Goal: Information Seeking & Learning: Compare options

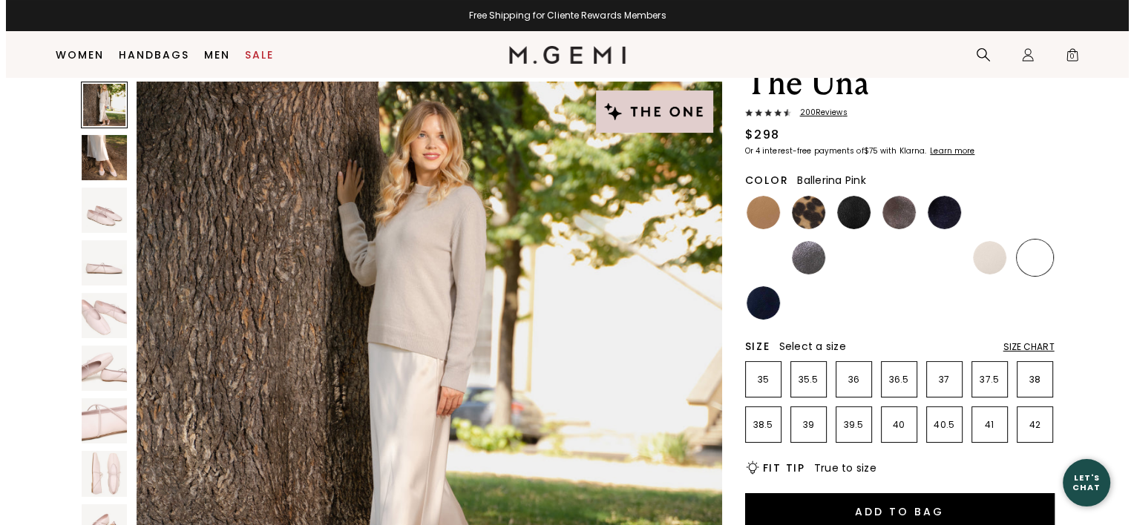
scroll to position [74, 0]
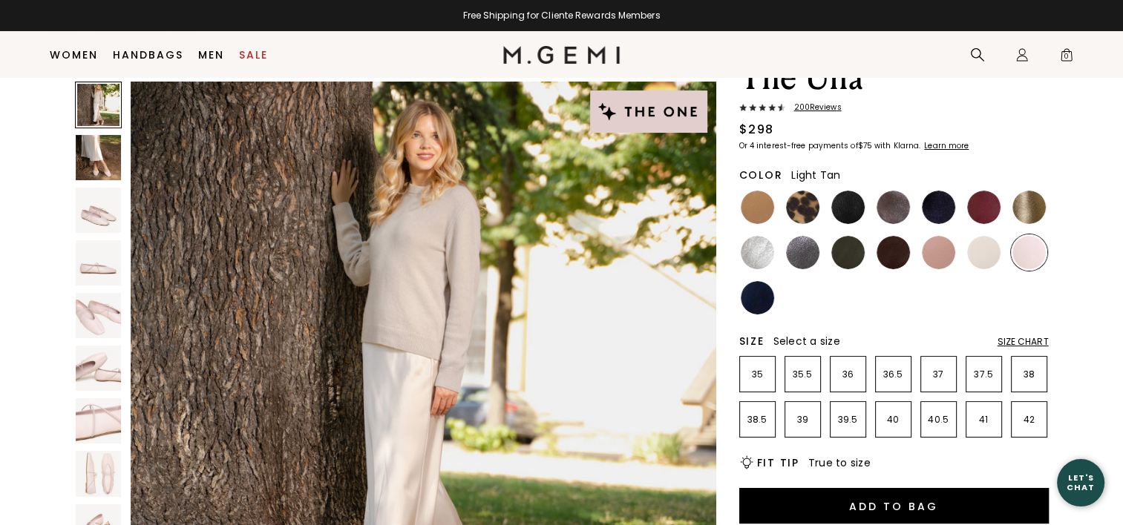
click at [757, 211] on img at bounding box center [757, 207] width 33 height 33
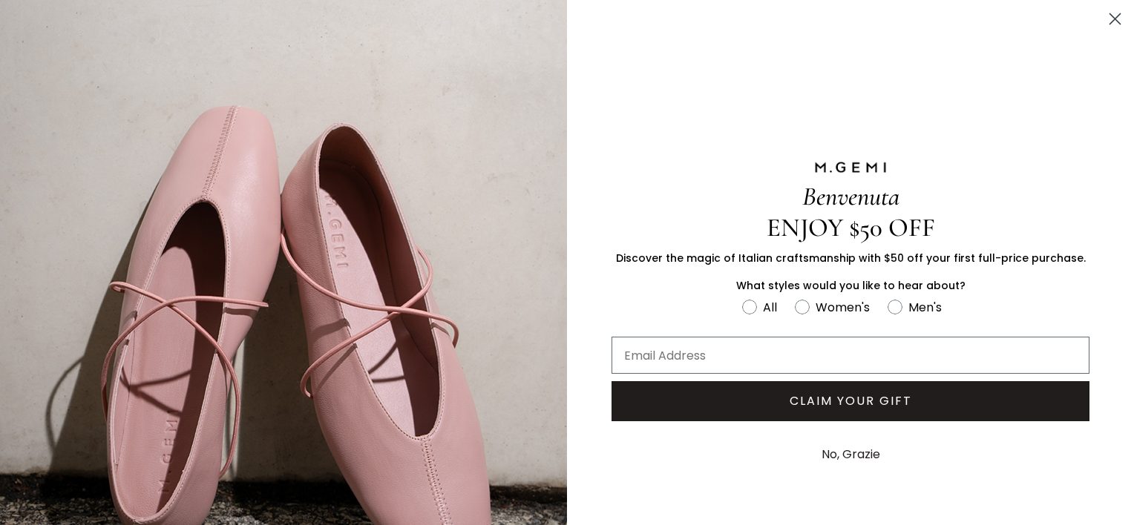
click at [1114, 18] on icon "Close dialog" at bounding box center [1115, 19] width 10 height 10
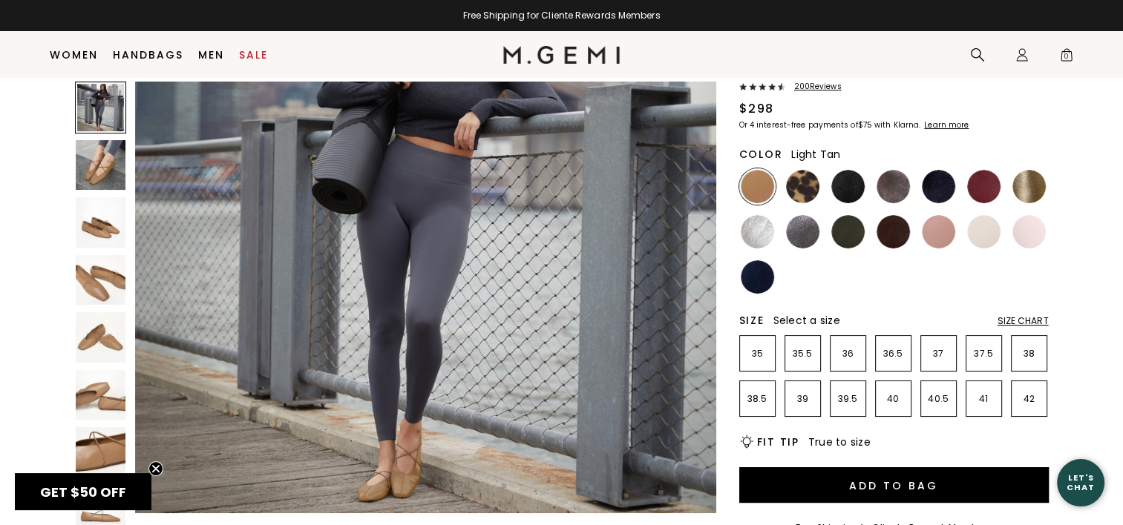
scroll to position [74, 0]
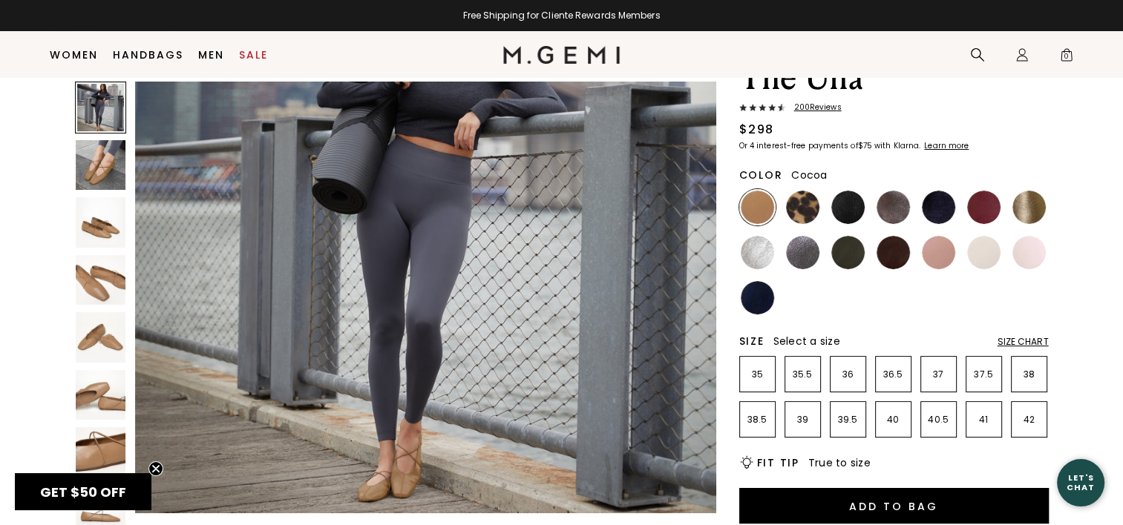
click at [892, 215] on img at bounding box center [892, 207] width 33 height 33
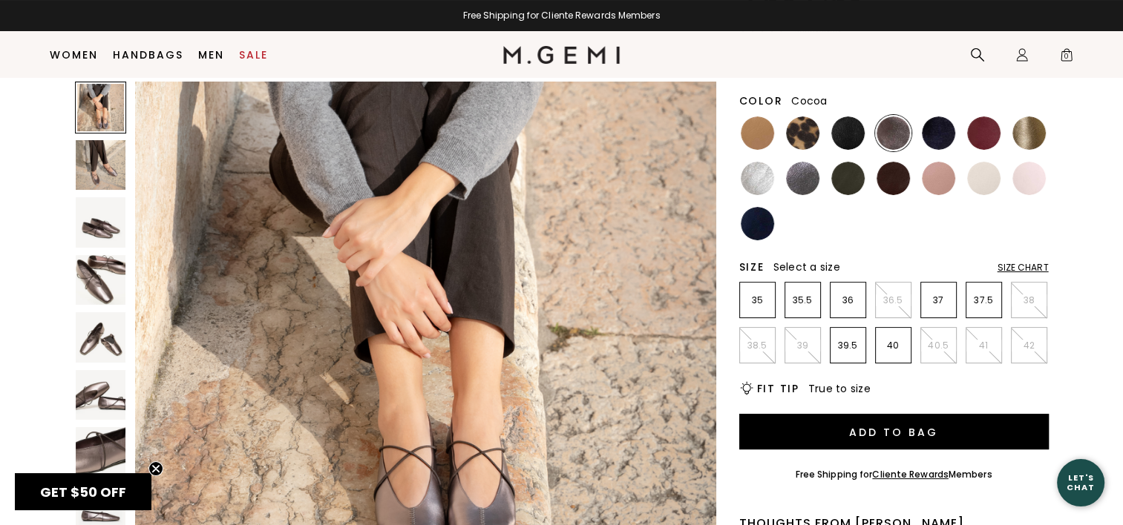
scroll to position [148, 0]
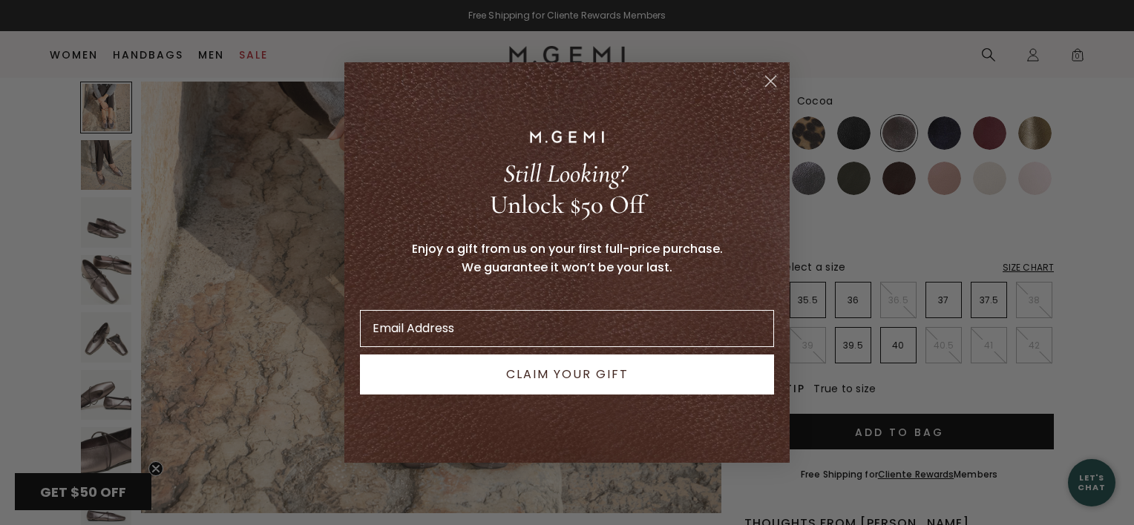
click at [754, 140] on div "POPUP Form" at bounding box center [566, 136] width 423 height 27
drag, startPoint x: 754, startPoint y: 140, endPoint x: 761, endPoint y: 94, distance: 46.5
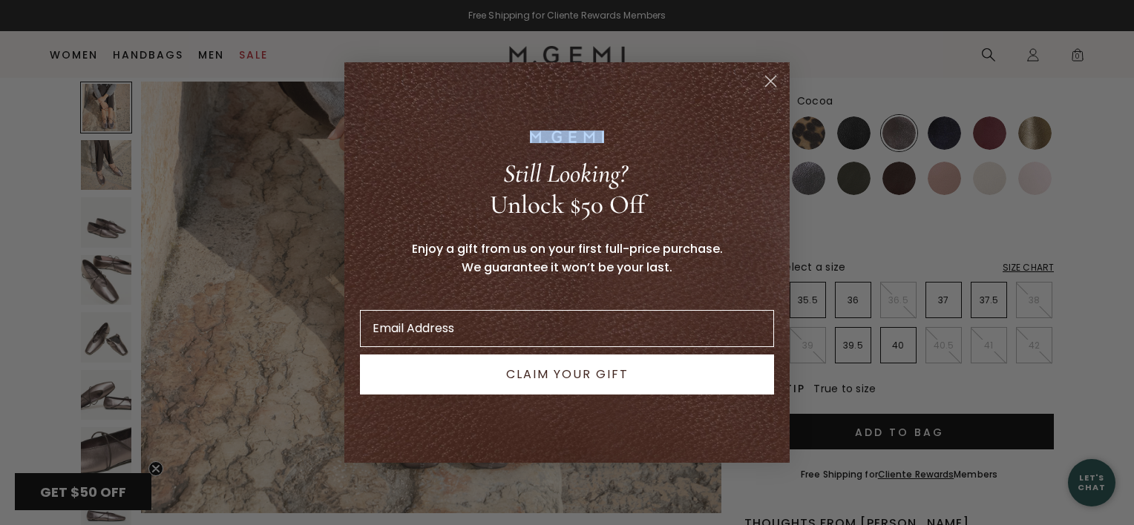
click at [761, 94] on div "Still Looking? Unlock $50 Off Enjoy a gift from us on your first full-price pur…" at bounding box center [566, 262] width 423 height 371
drag, startPoint x: 761, startPoint y: 94, endPoint x: 764, endPoint y: 81, distance: 13.9
click at [764, 81] on circle "Close dialog" at bounding box center [770, 81] width 24 height 24
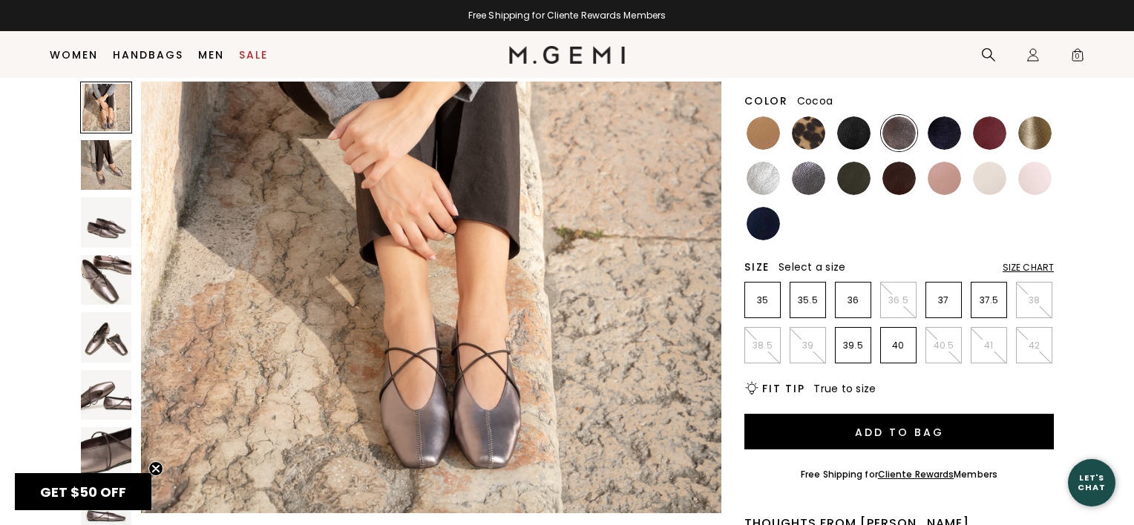
click at [764, 112] on circle "Close dialog" at bounding box center [770, 124] width 24 height 24
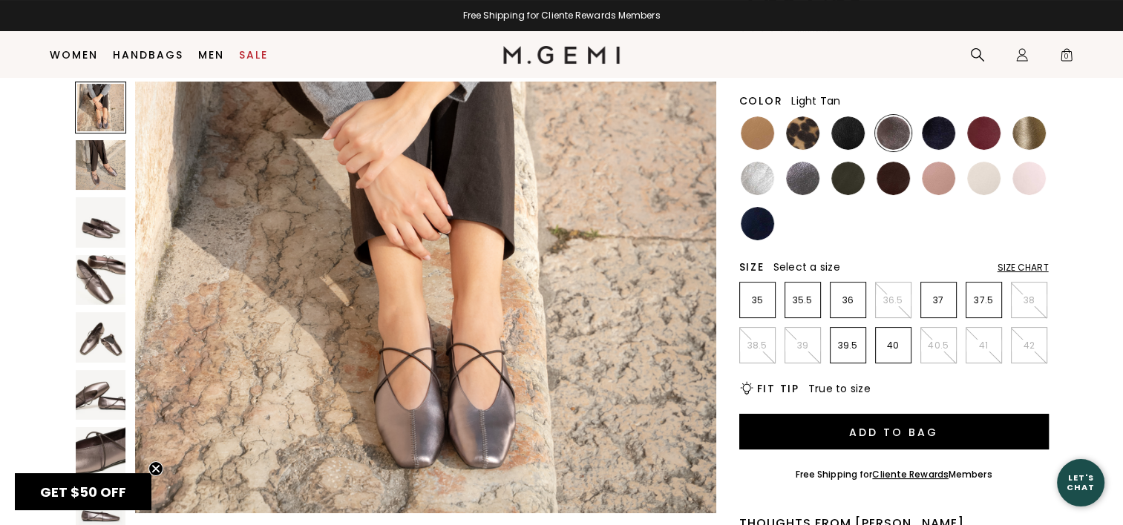
click at [748, 135] on img at bounding box center [757, 133] width 33 height 33
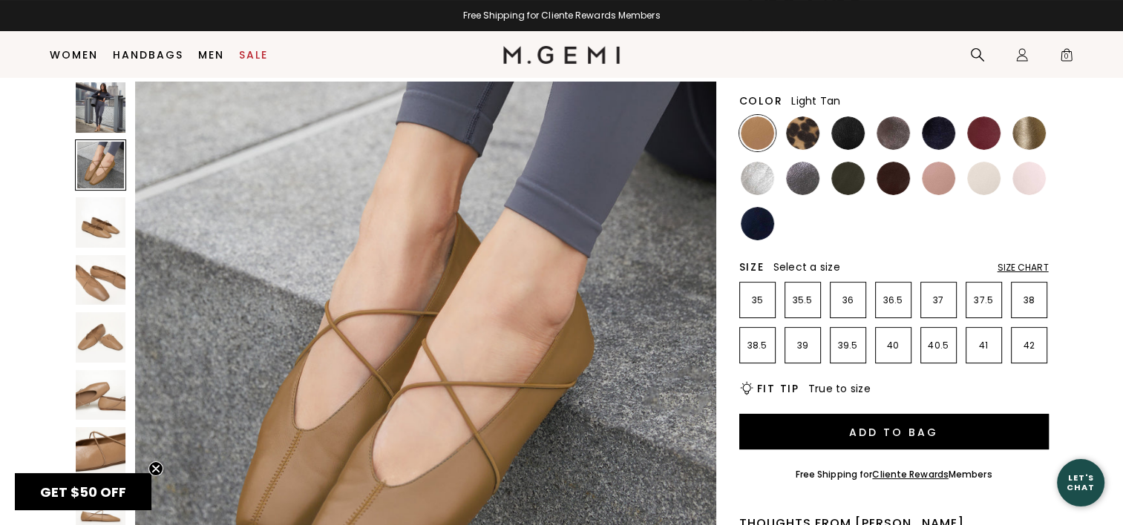
scroll to position [668, 0]
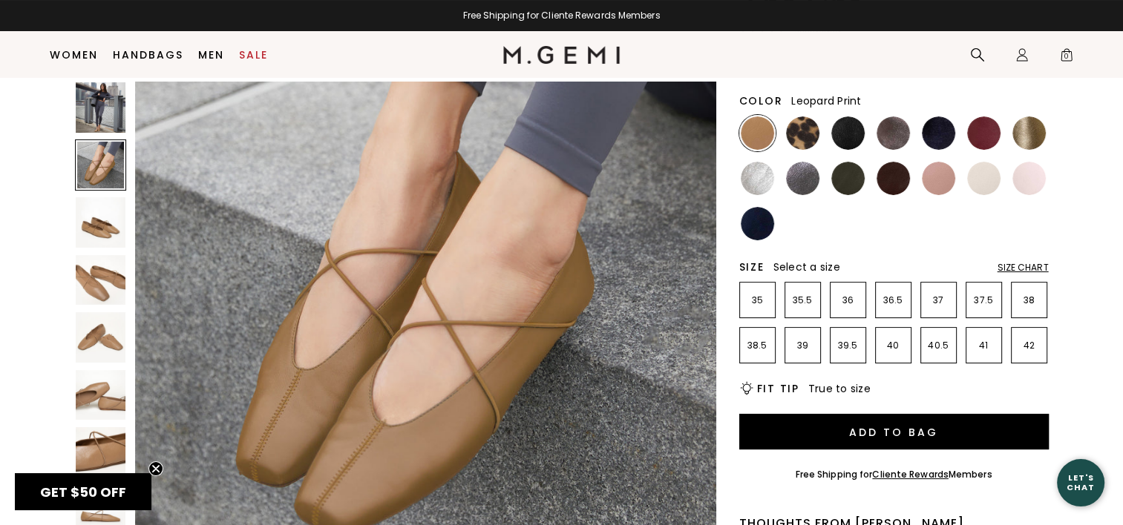
click at [801, 137] on img at bounding box center [802, 133] width 33 height 33
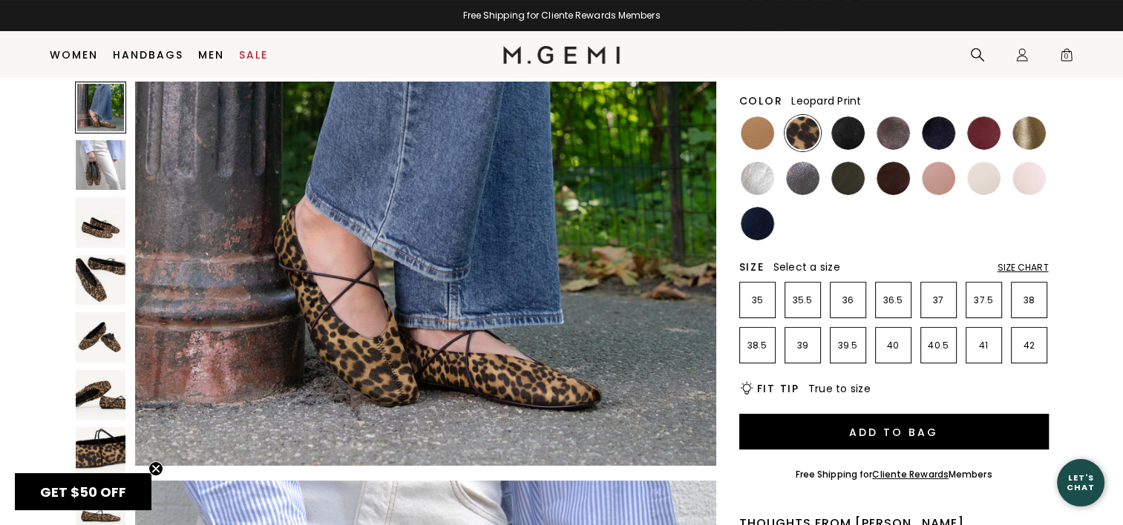
scroll to position [223, 0]
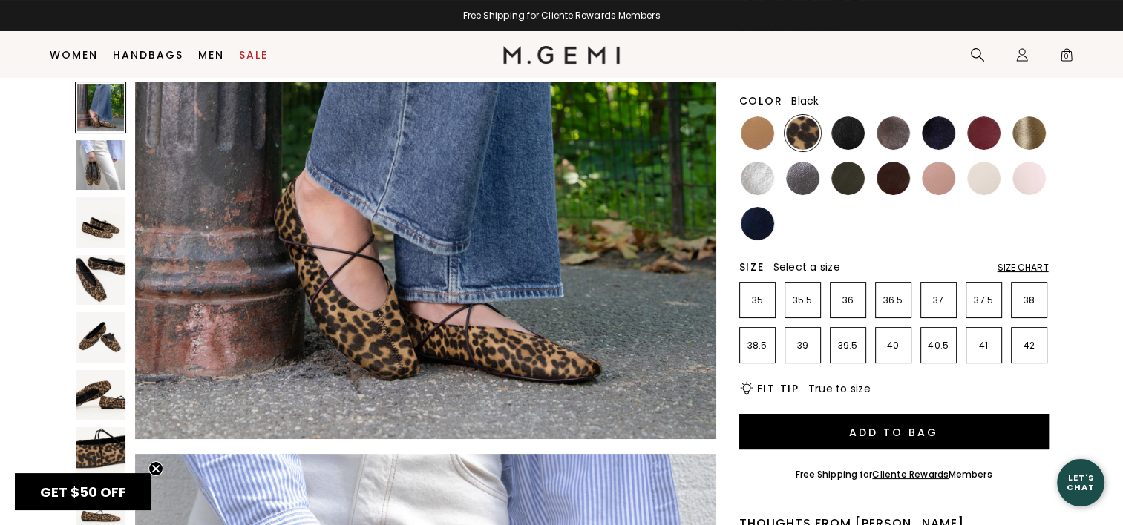
click at [852, 137] on img at bounding box center [847, 133] width 33 height 33
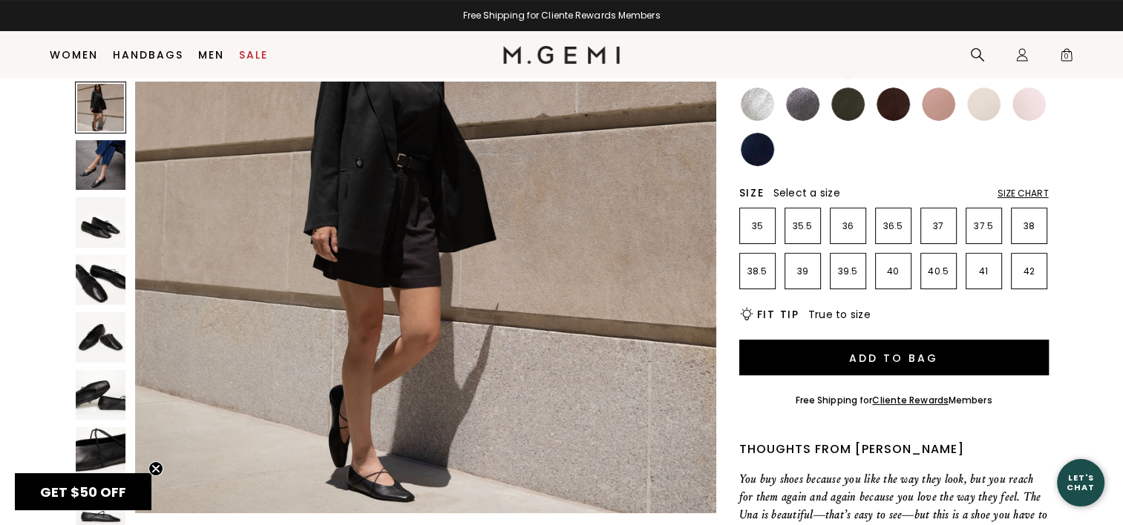
scroll to position [148, 0]
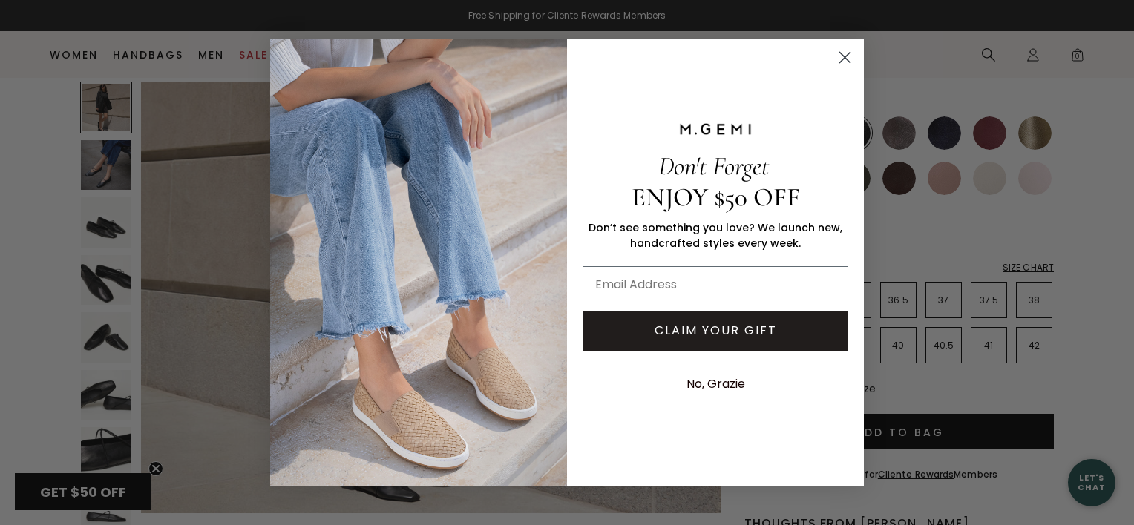
click at [842, 56] on circle "Close dialog" at bounding box center [845, 57] width 24 height 24
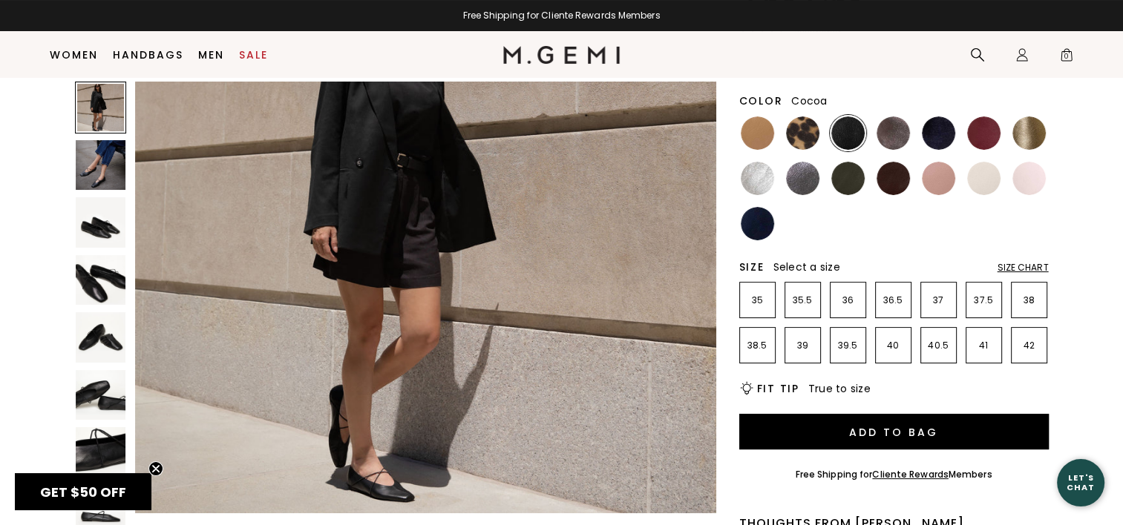
click at [896, 137] on img at bounding box center [892, 133] width 33 height 33
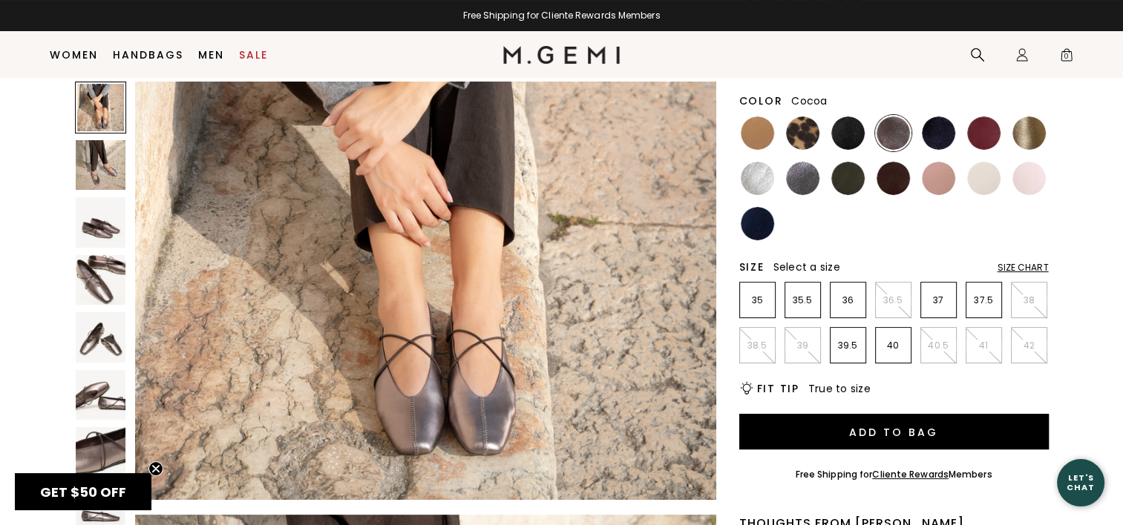
scroll to position [148, 0]
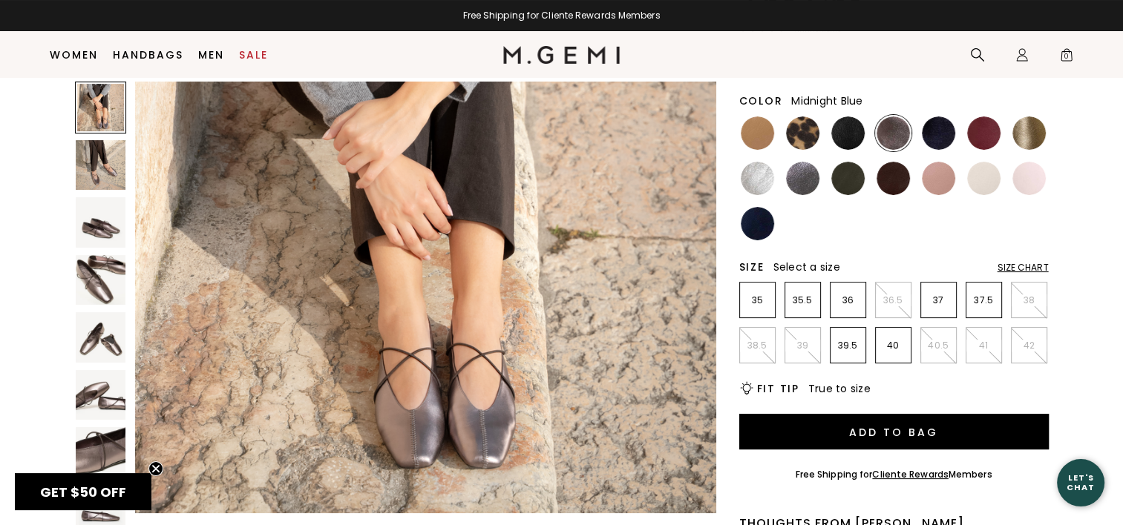
click at [938, 140] on img at bounding box center [938, 133] width 33 height 33
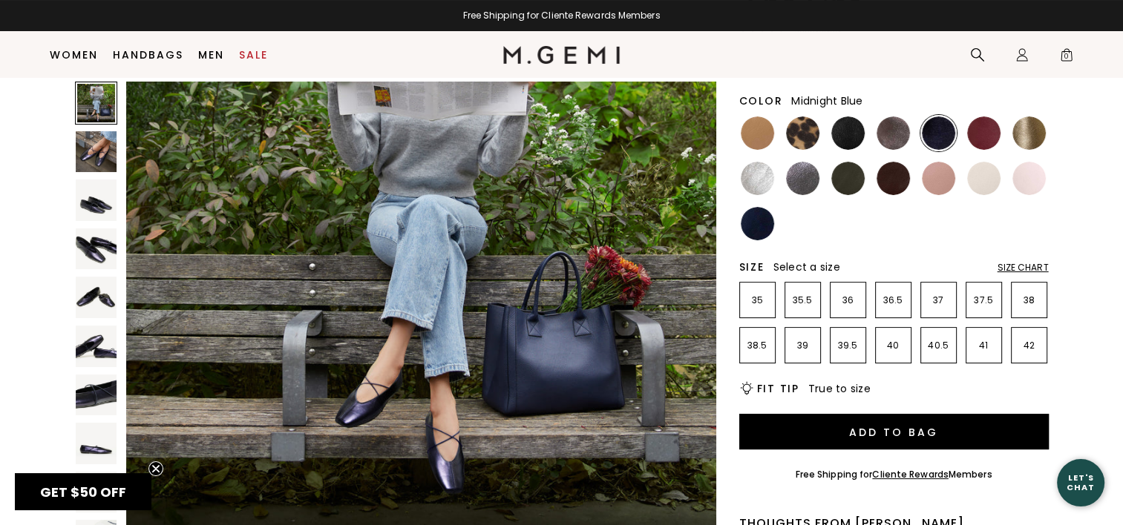
scroll to position [148, 0]
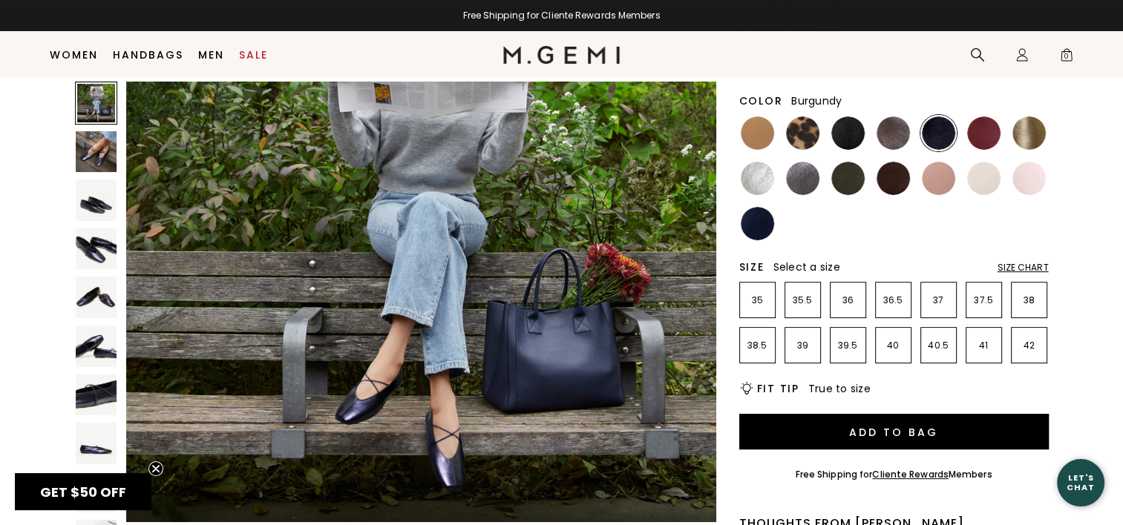
click at [980, 134] on img at bounding box center [983, 133] width 33 height 33
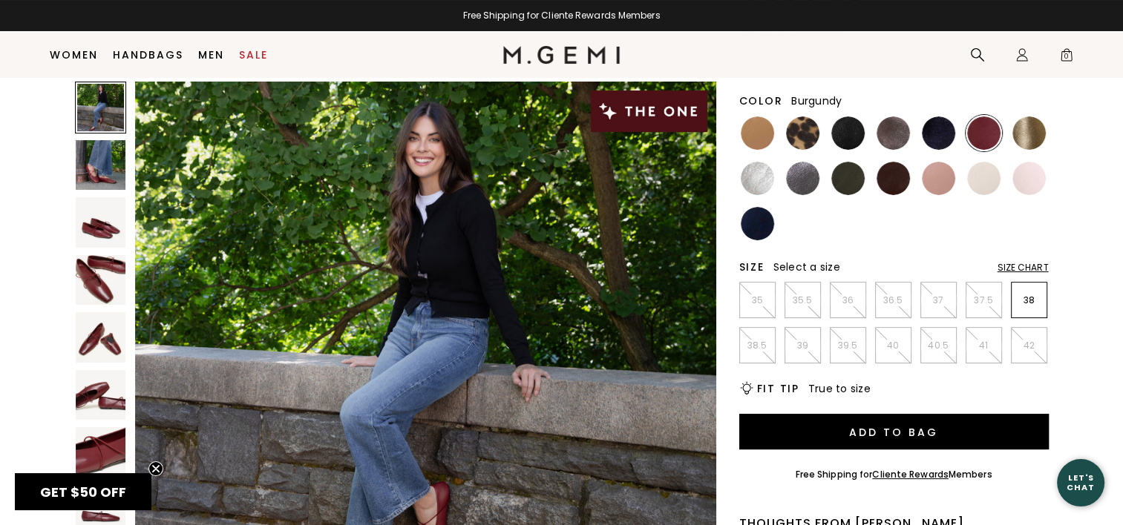
scroll to position [148, 0]
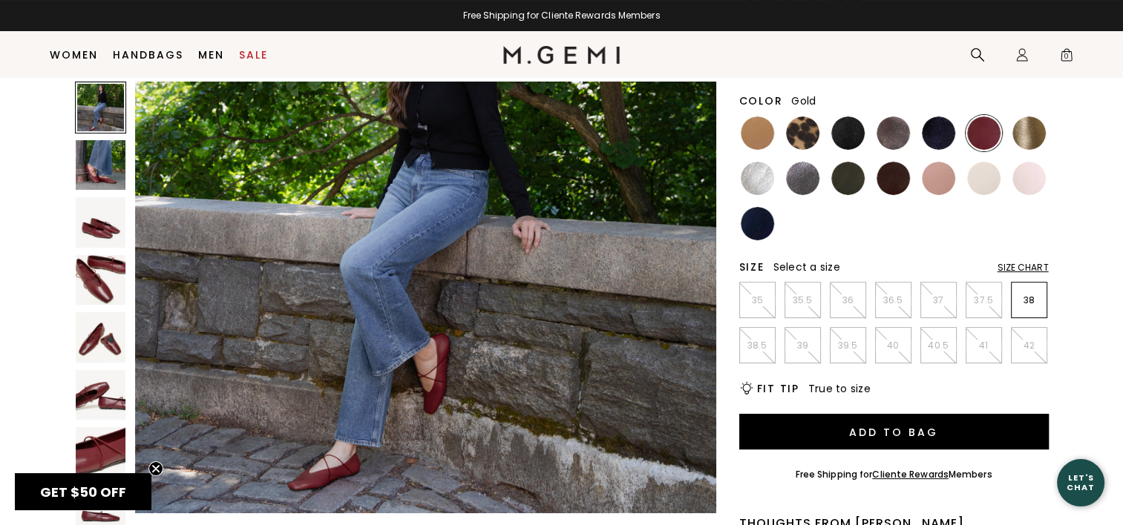
click at [1022, 137] on img at bounding box center [1028, 133] width 33 height 33
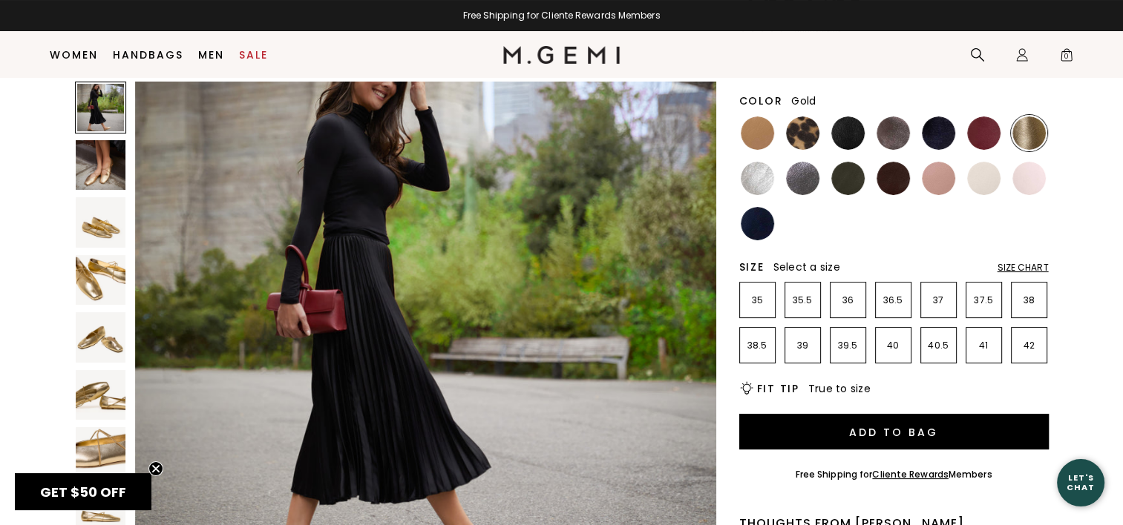
scroll to position [223, 0]
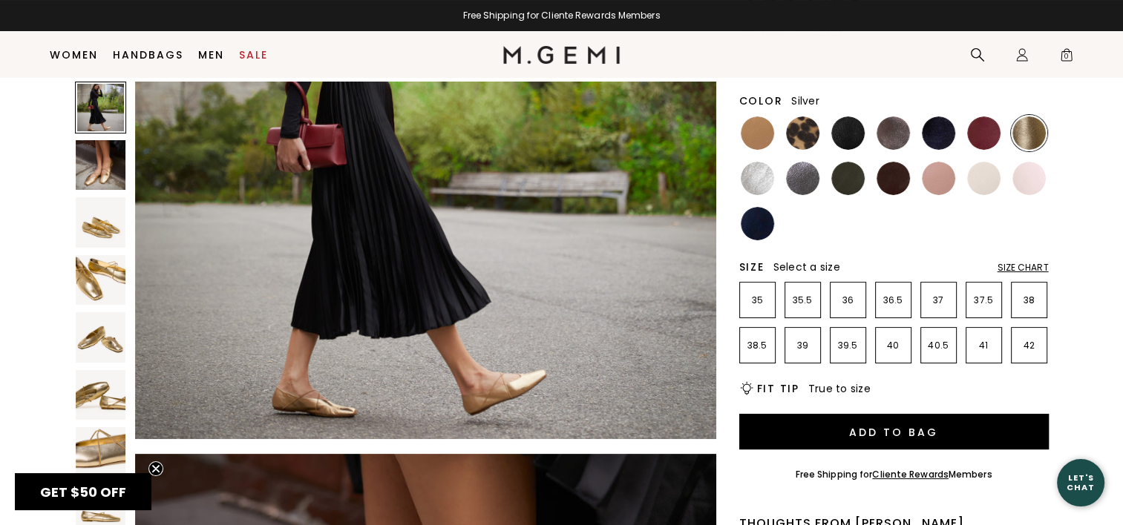
click at [763, 181] on img at bounding box center [757, 178] width 33 height 33
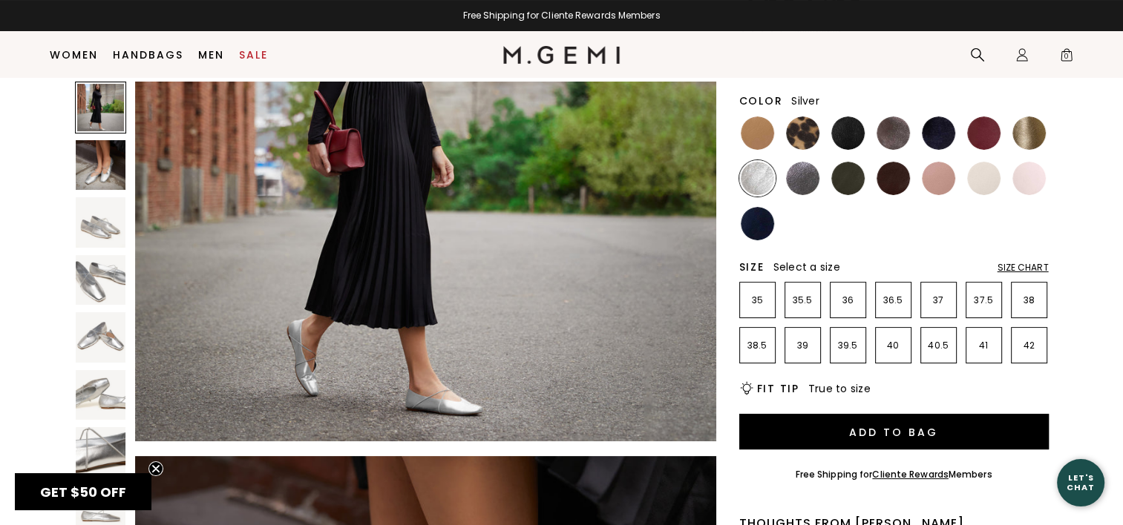
scroll to position [223, 0]
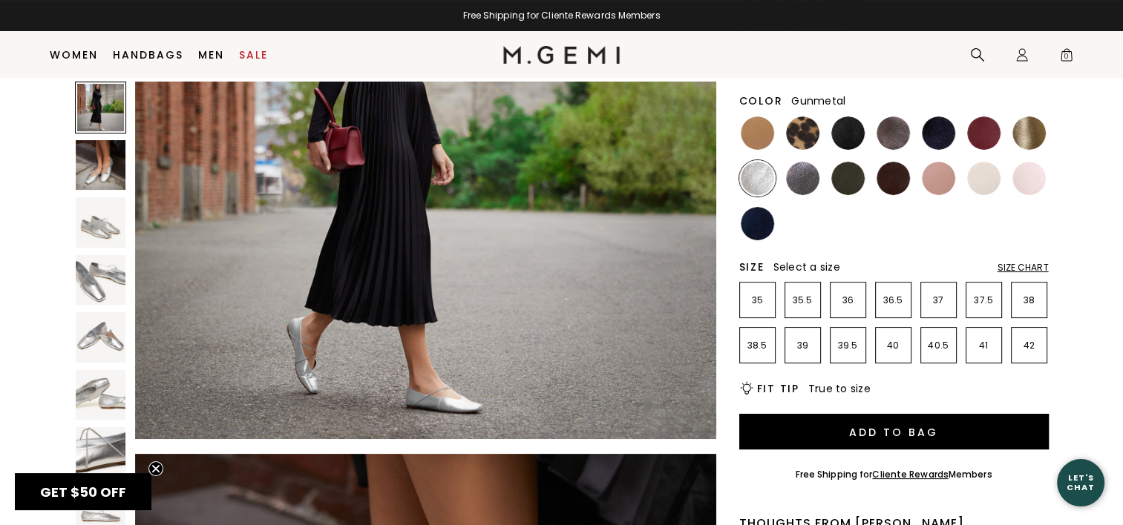
click at [793, 184] on img at bounding box center [802, 178] width 33 height 33
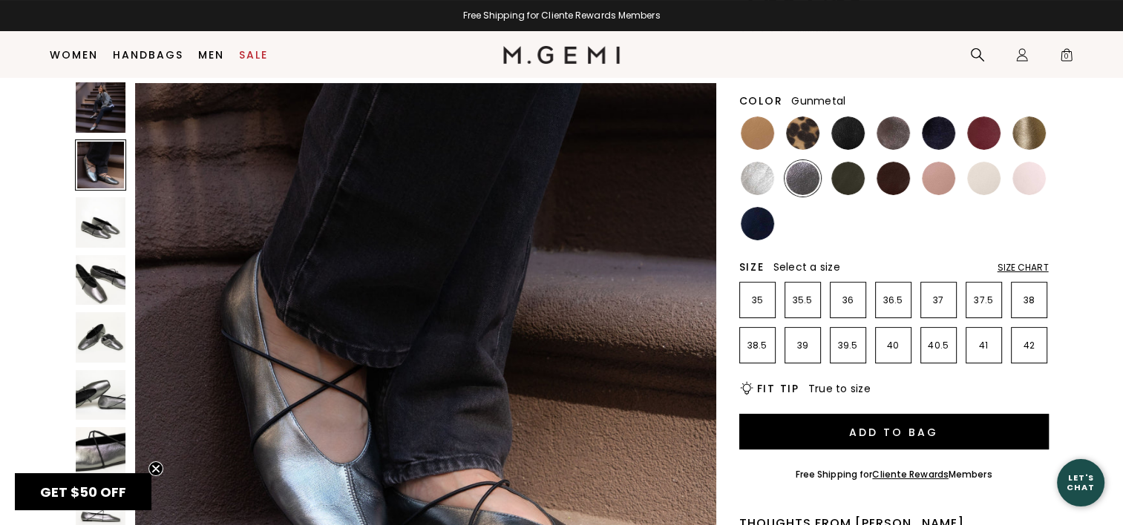
scroll to position [742, 0]
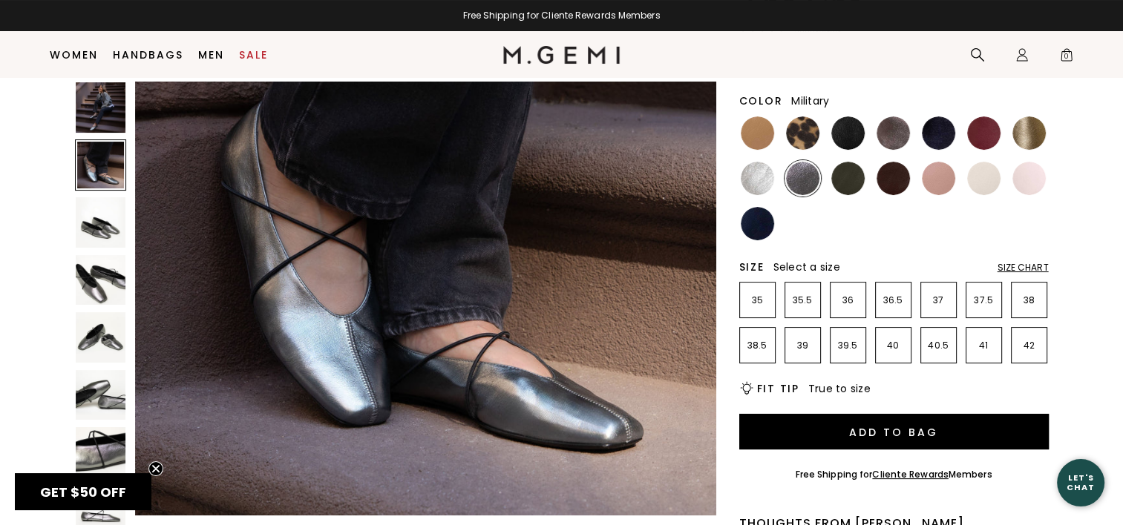
click at [844, 184] on img at bounding box center [847, 178] width 33 height 33
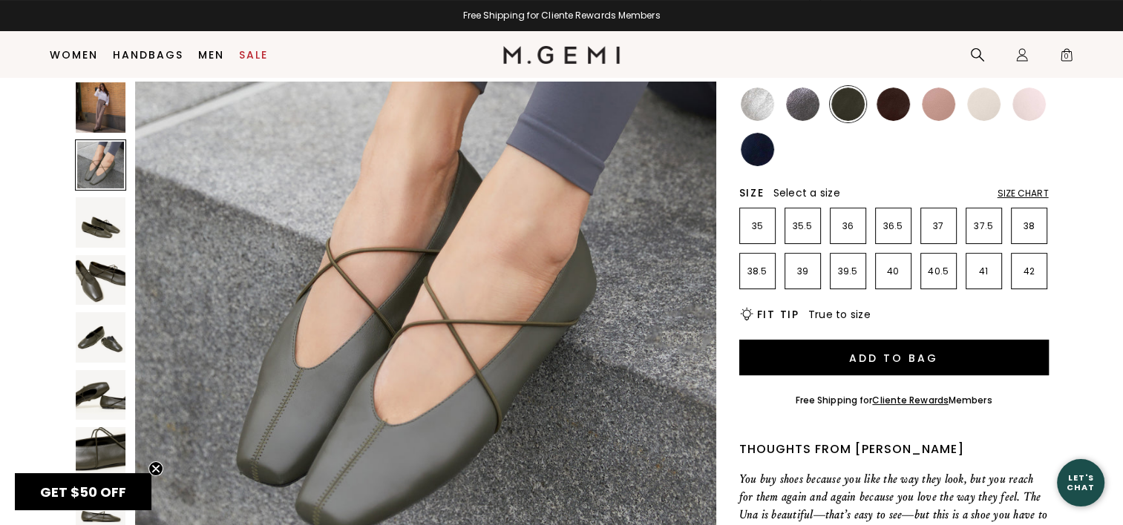
click at [896, 116] on img at bounding box center [892, 104] width 33 height 33
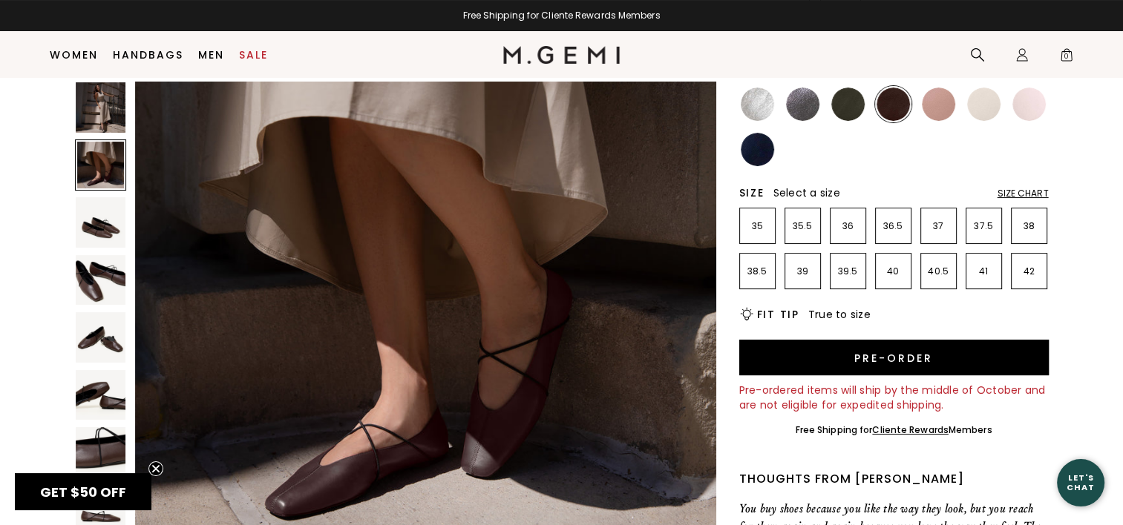
scroll to position [742, 0]
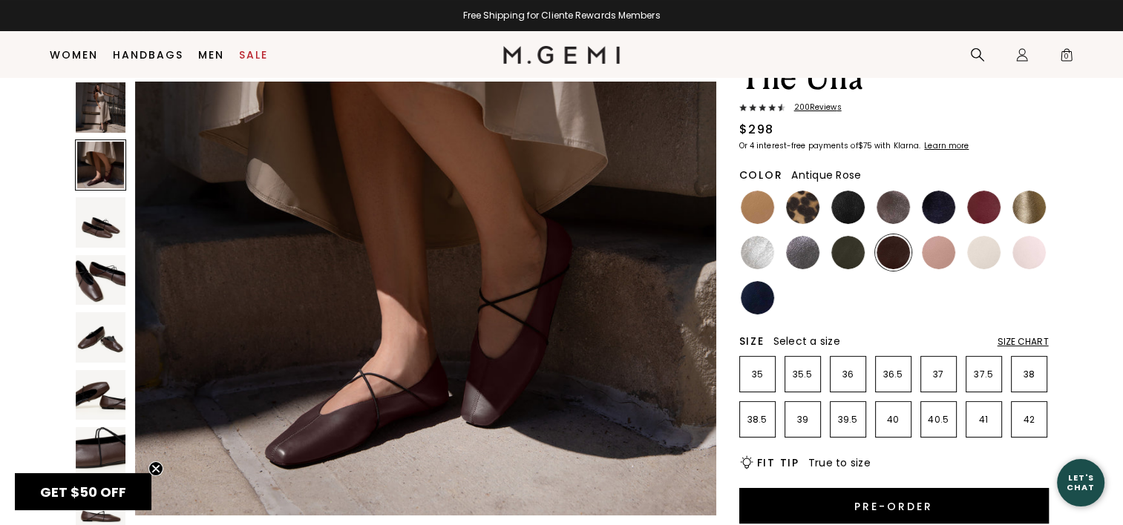
click at [942, 258] on img at bounding box center [938, 252] width 33 height 33
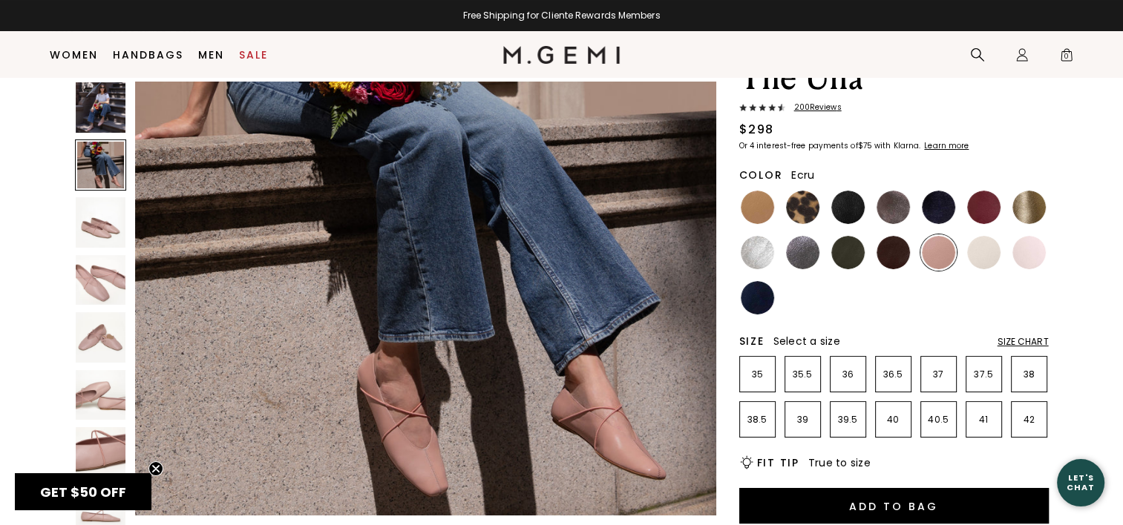
click at [981, 260] on img at bounding box center [983, 252] width 33 height 33
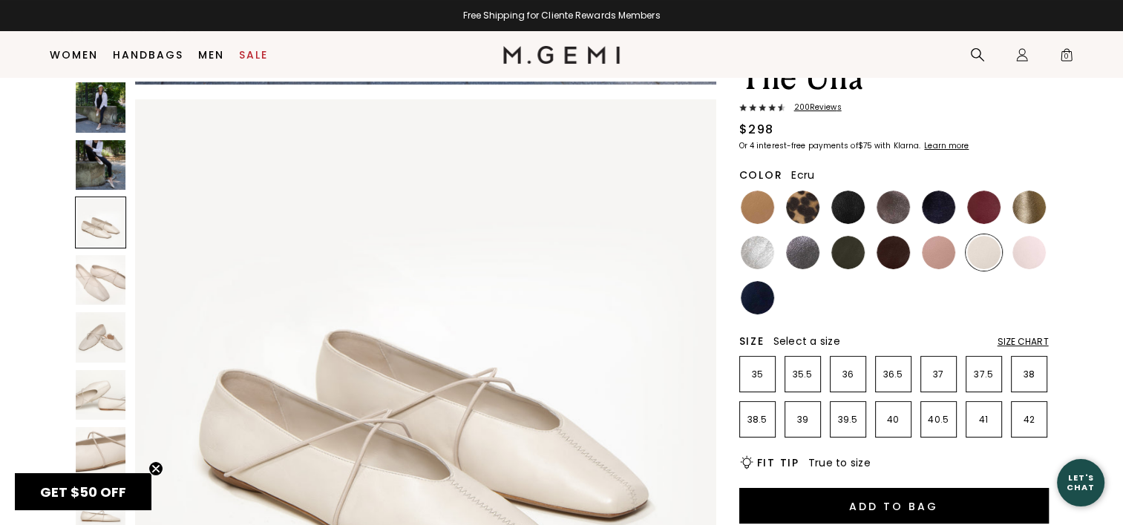
scroll to position [1261, 0]
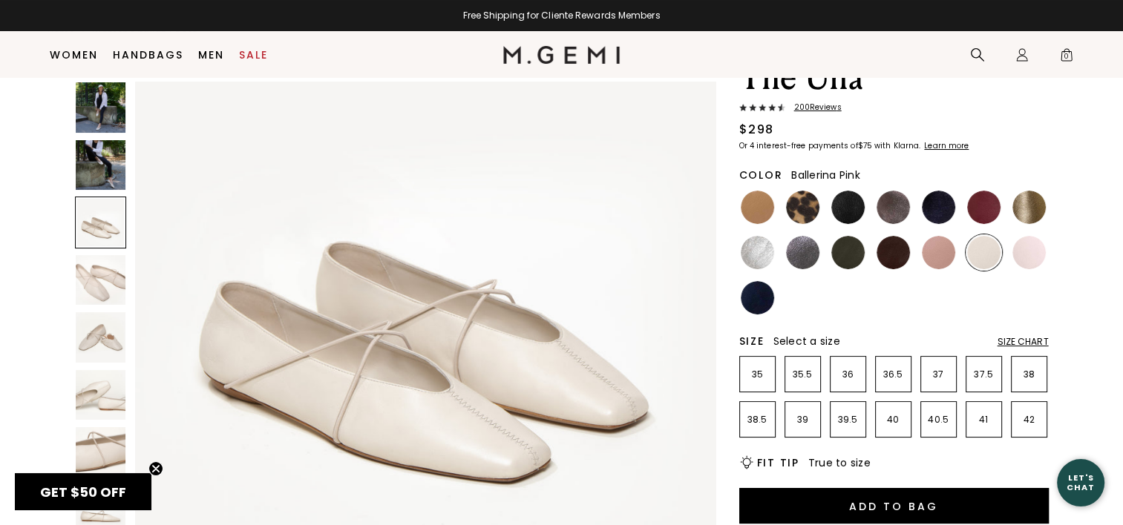
click at [1033, 255] on img at bounding box center [1028, 252] width 33 height 33
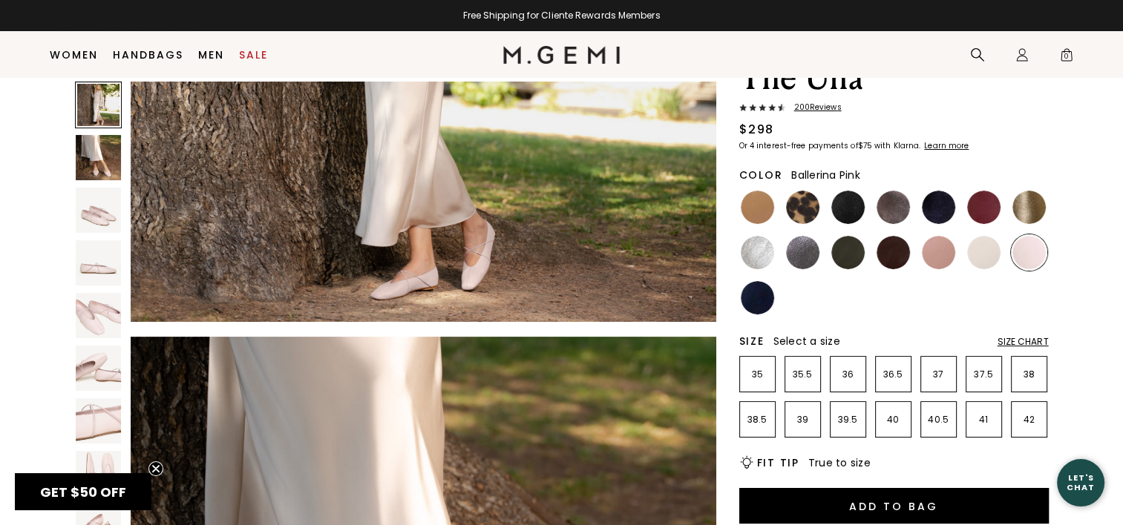
scroll to position [371, 0]
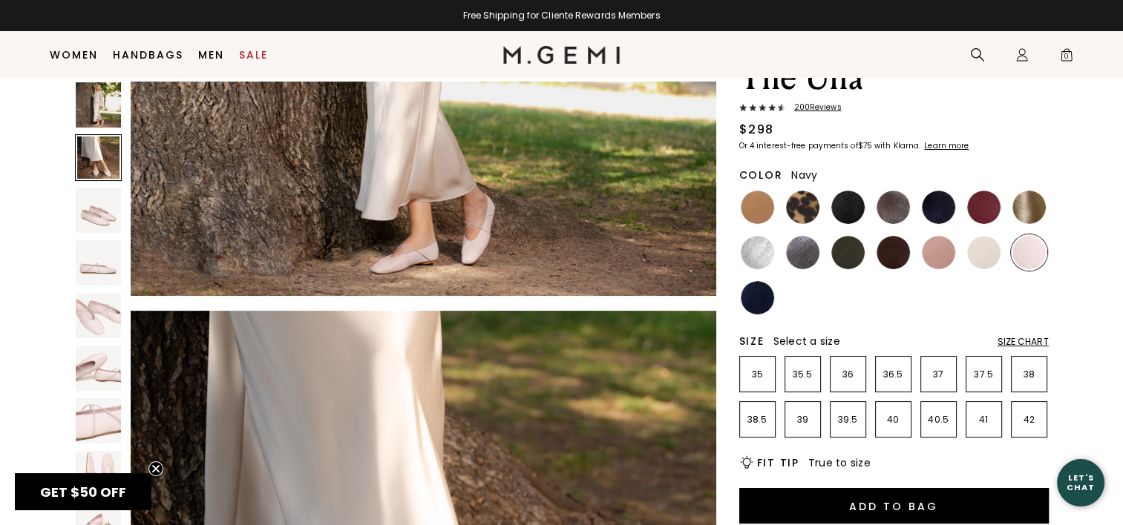
click at [762, 303] on img at bounding box center [757, 297] width 33 height 33
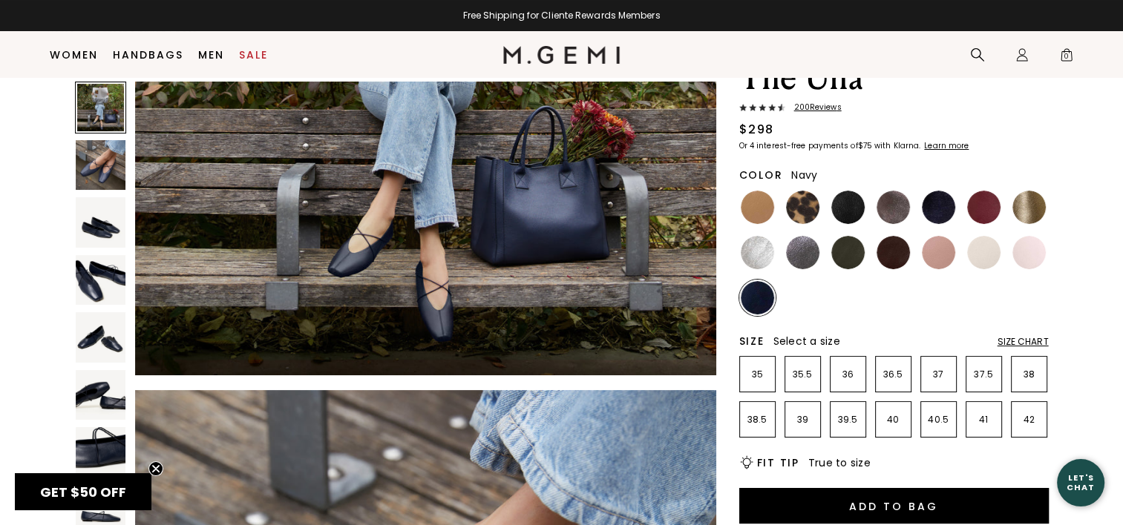
scroll to position [594, 0]
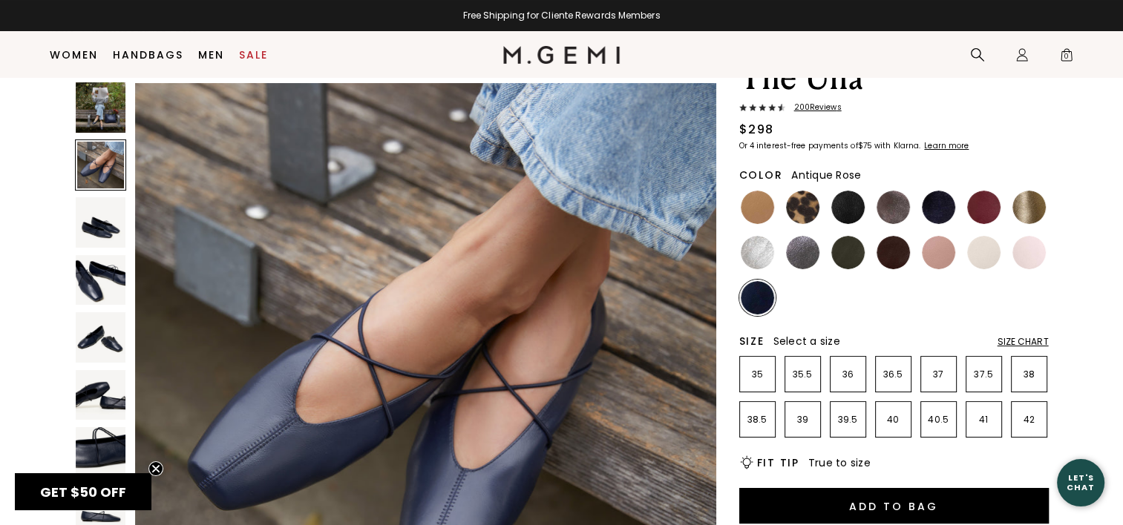
click at [939, 258] on img at bounding box center [938, 252] width 33 height 33
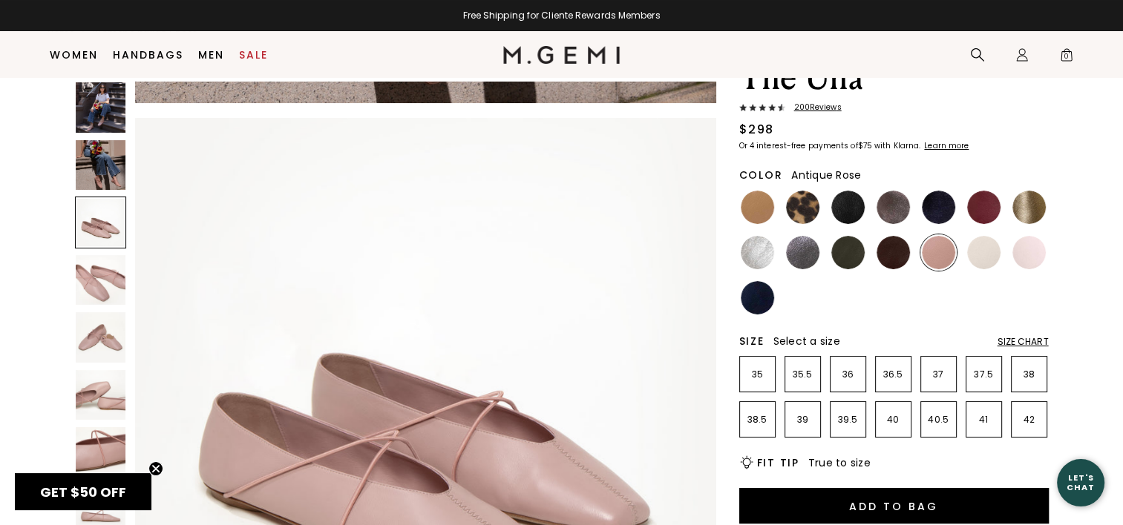
scroll to position [1336, 0]
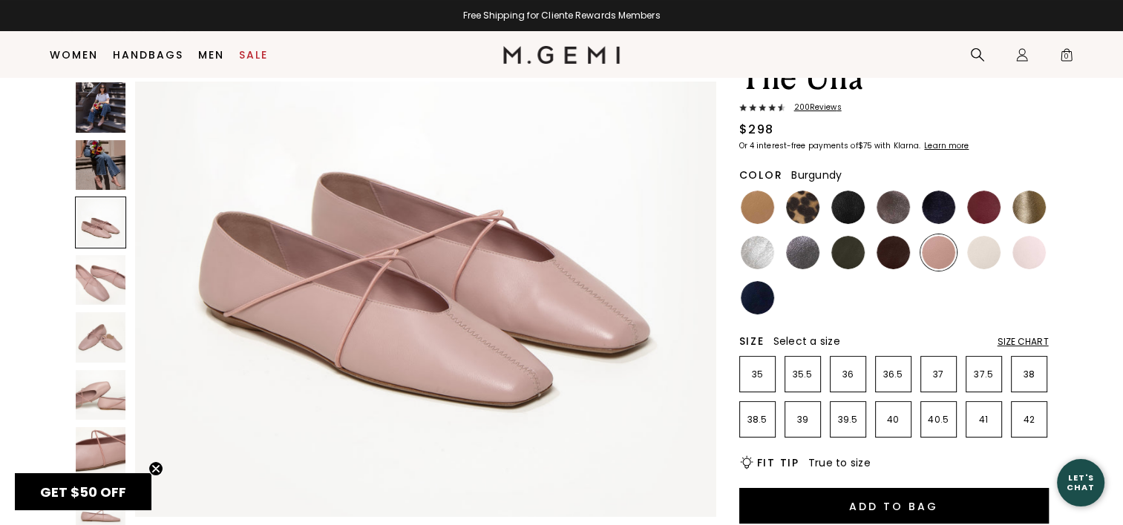
click at [980, 214] on img at bounding box center [983, 207] width 33 height 33
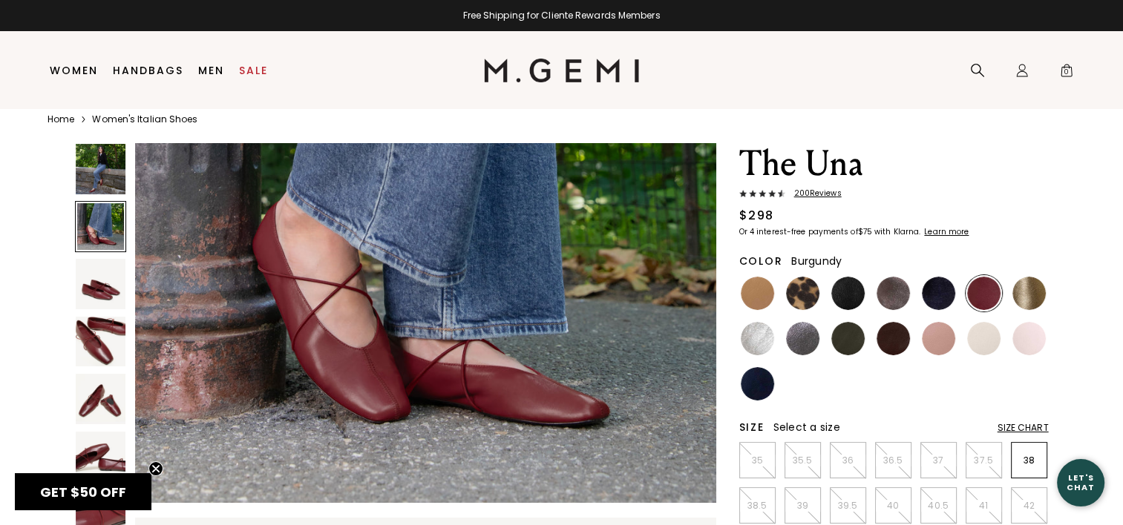
scroll to position [31, 0]
